Goal: Download file/media

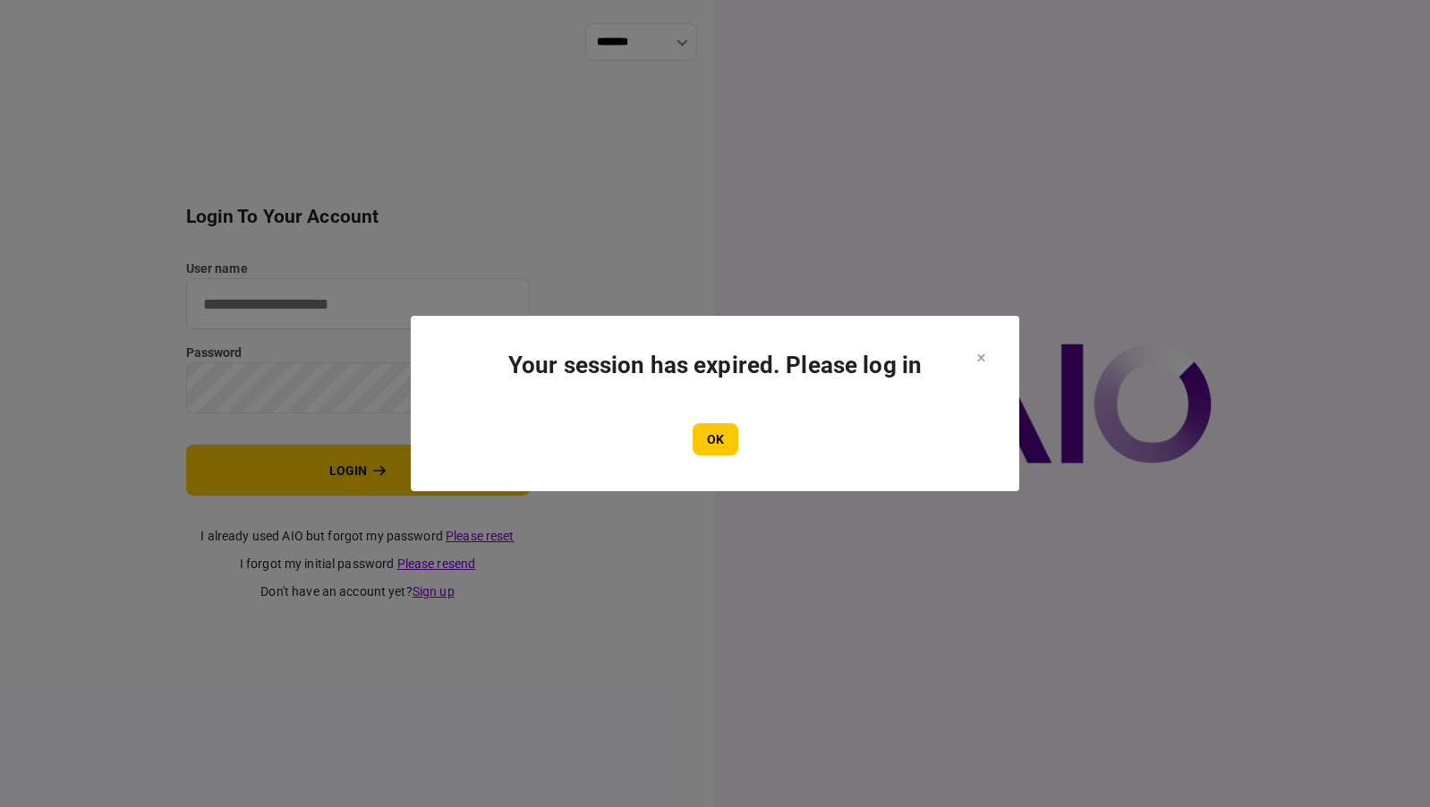
click at [717, 439] on button "OK" at bounding box center [716, 439] width 46 height 32
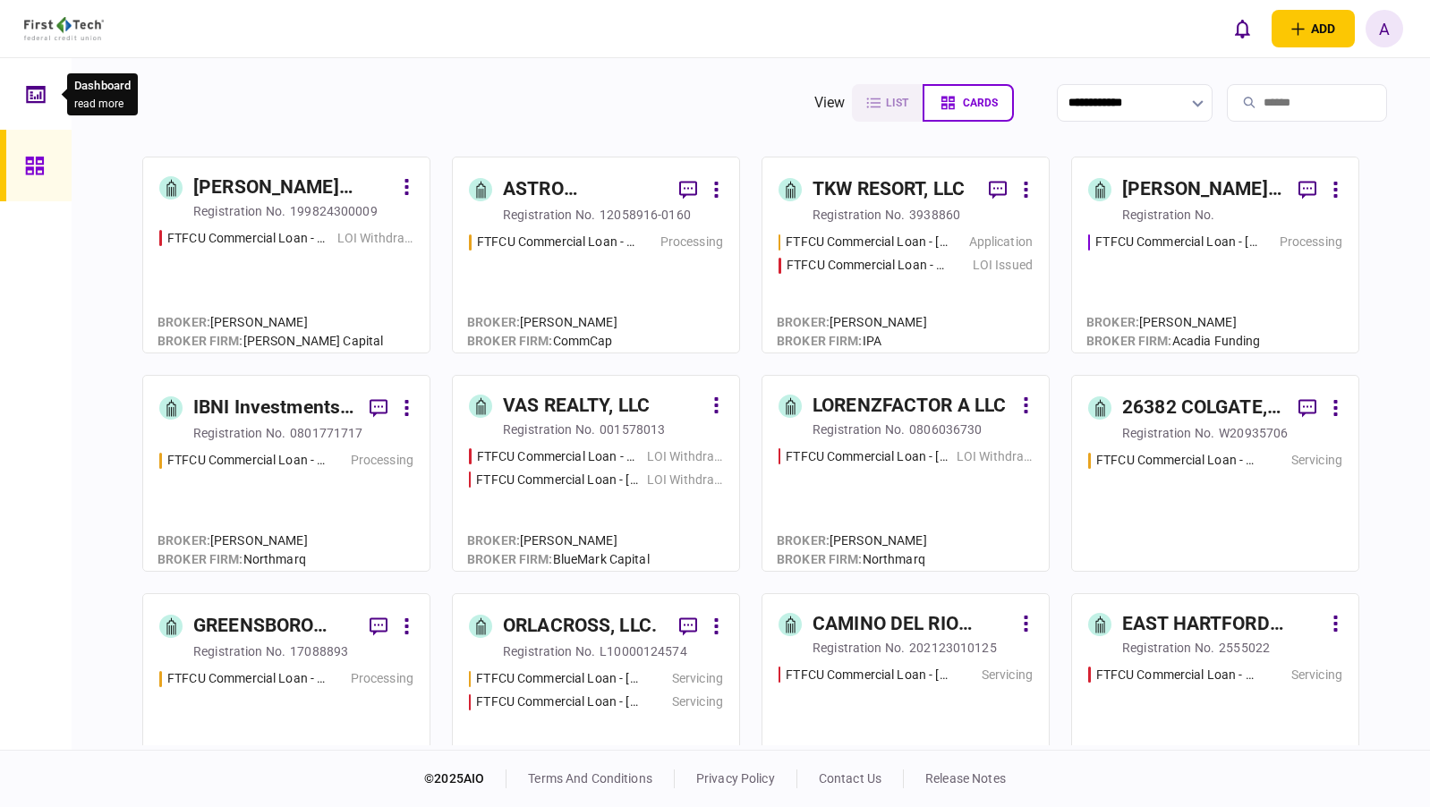
click at [36, 98] on icon at bounding box center [35, 93] width 19 height 17
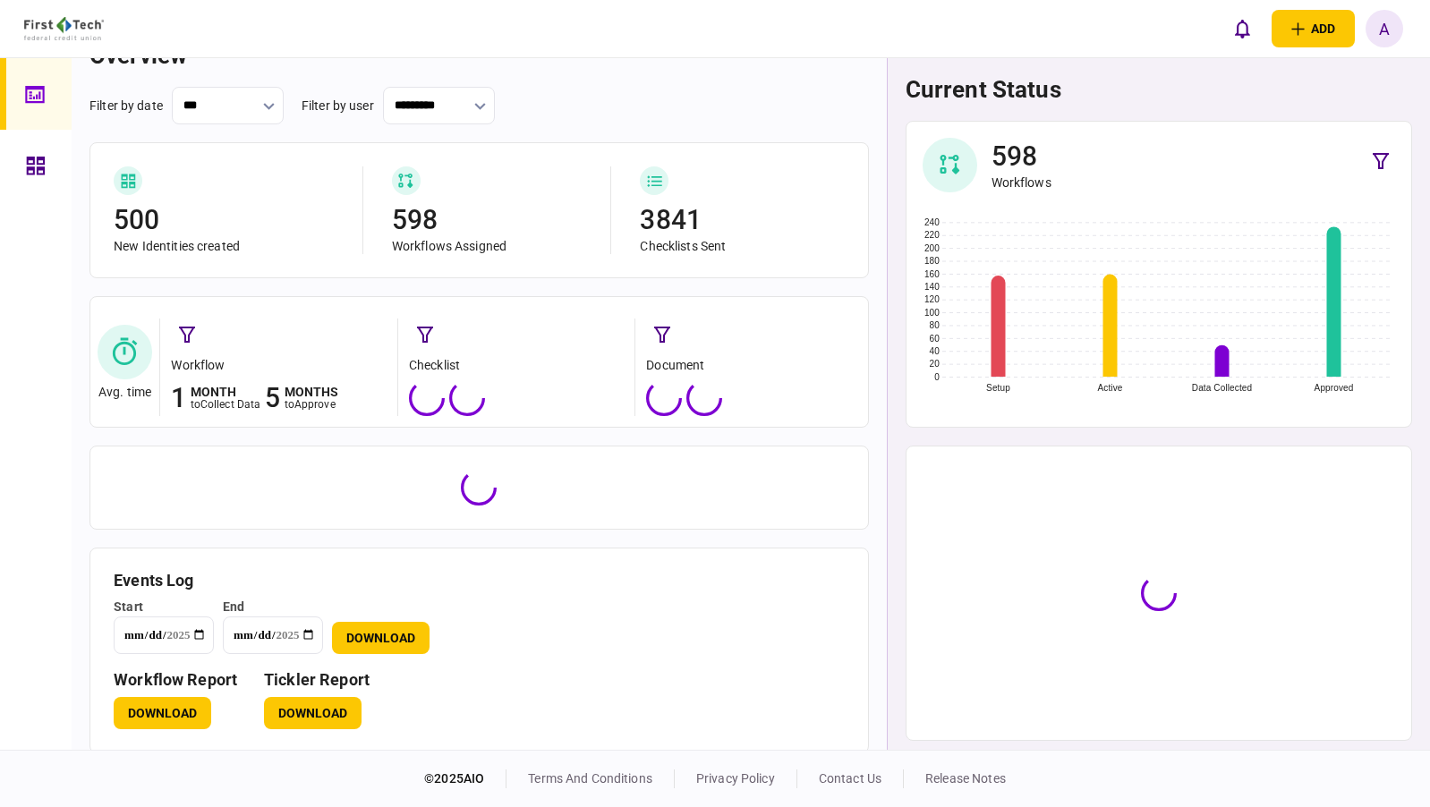
scroll to position [51, 0]
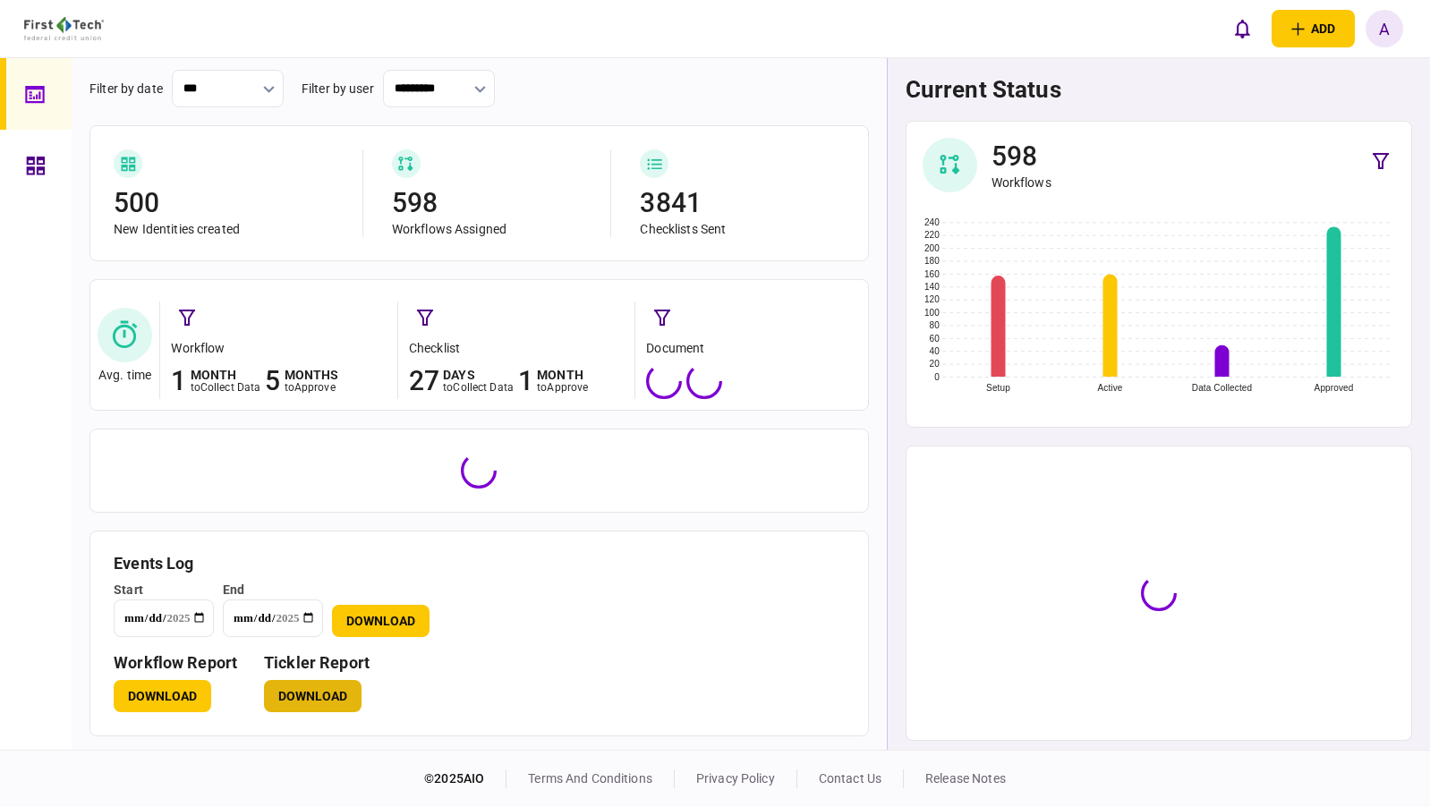
click at [319, 700] on button "Download" at bounding box center [313, 696] width 98 height 32
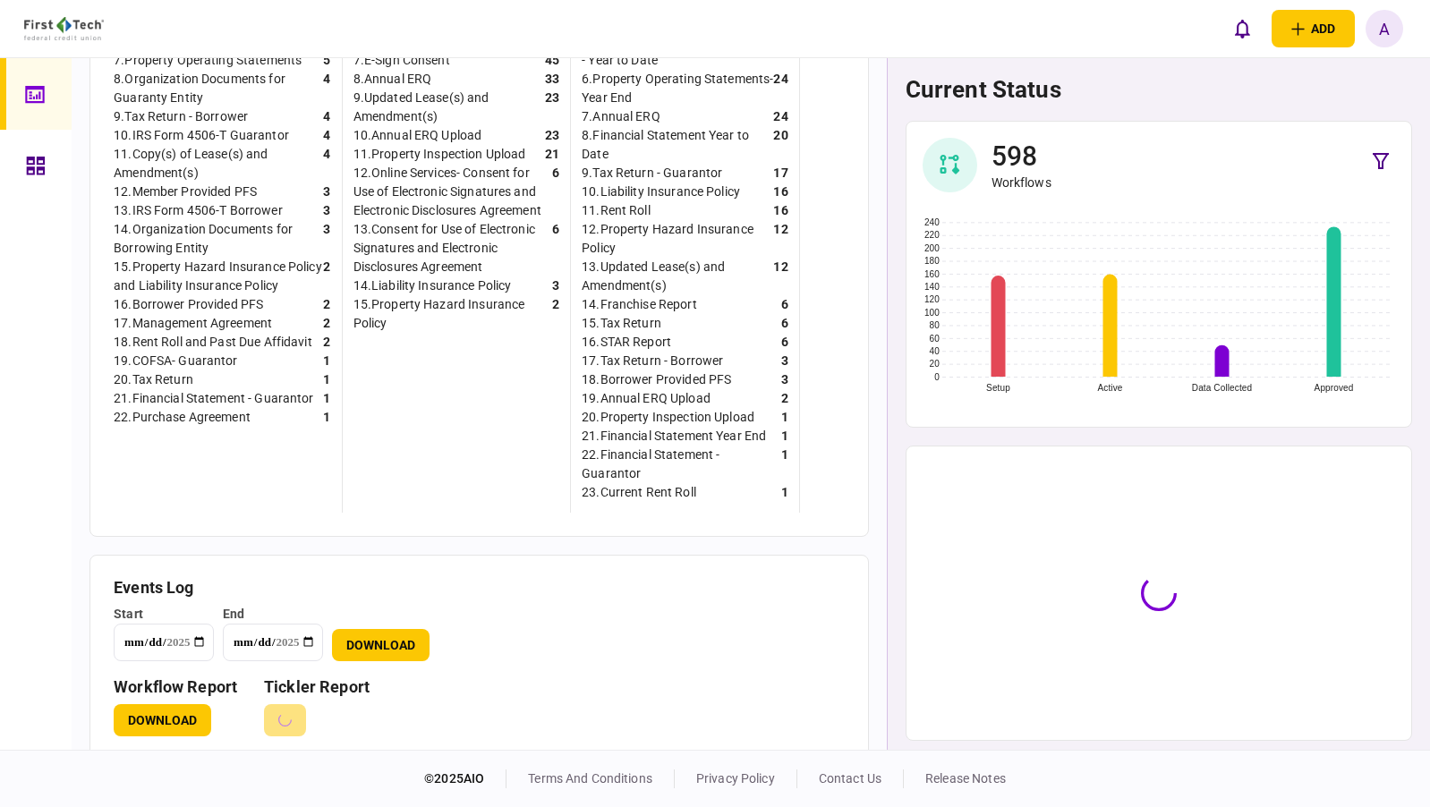
scroll to position [749, 0]
